Goal: Check status: Check status

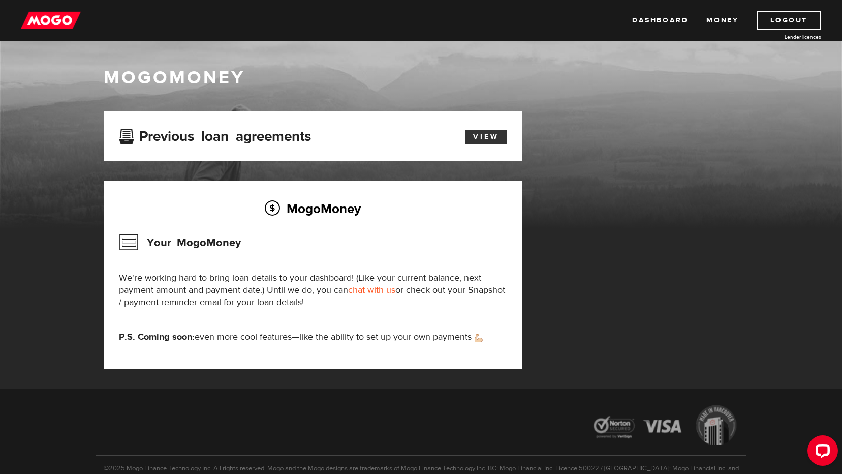
click at [481, 137] on link "View" at bounding box center [486, 137] width 41 height 14
click at [128, 241] on h3 "Your MogoMoney" at bounding box center [180, 242] width 122 height 26
click at [193, 241] on h3 "Your MogoMoney" at bounding box center [180, 242] width 122 height 26
click at [723, 16] on link "Money" at bounding box center [722, 20] width 32 height 19
click at [678, 19] on link "Dashboard" at bounding box center [660, 20] width 56 height 19
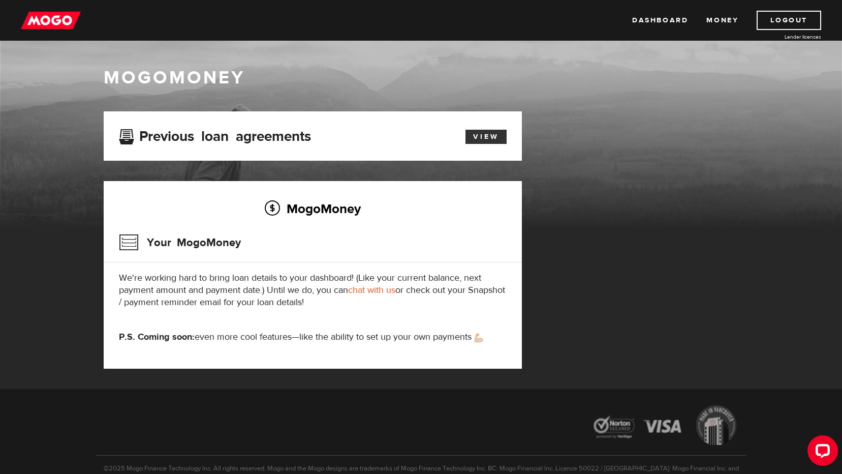
click at [481, 139] on link "View" at bounding box center [486, 137] width 41 height 14
